Goal: Book appointment/travel/reservation

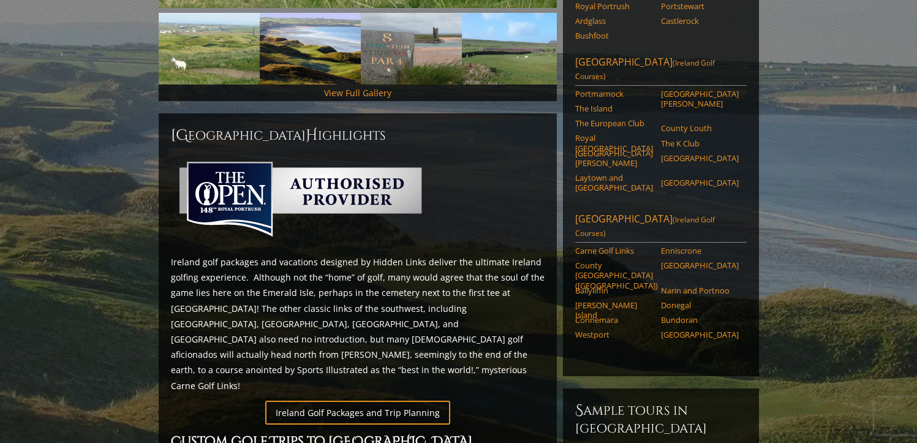
scroll to position [490, 0]
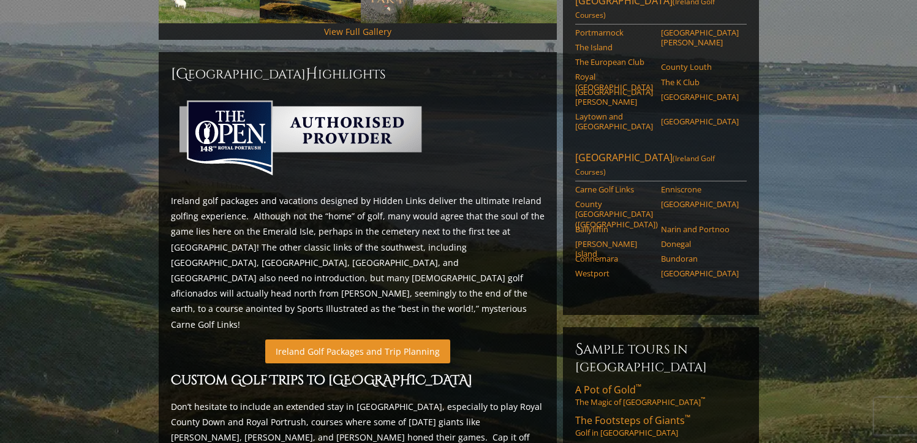
click at [428, 339] on link "Ireland Golf Packages and Trip Planning" at bounding box center [357, 351] width 185 height 24
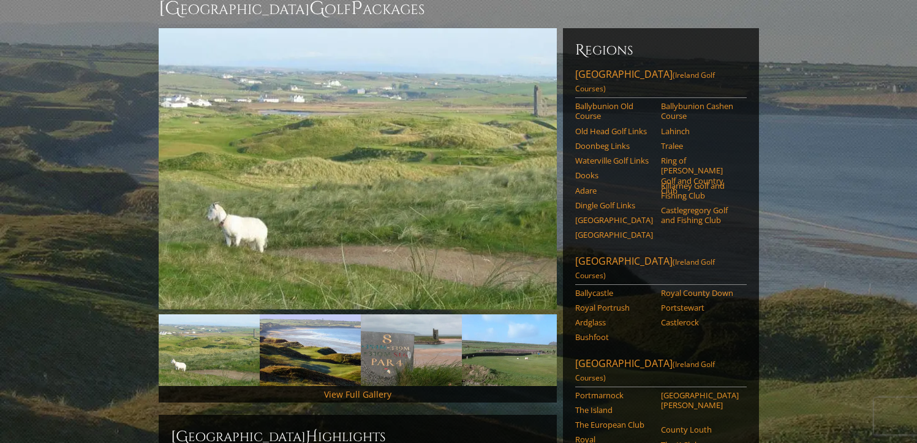
scroll to position [66, 0]
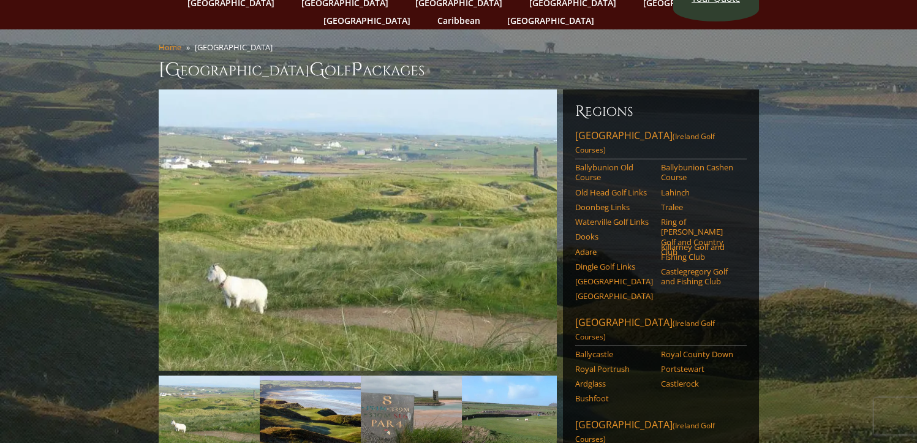
click at [673, 187] on li "Lahinch" at bounding box center [704, 194] width 86 height 15
click at [673, 187] on link "Lahinch" at bounding box center [700, 192] width 78 height 10
